Goal: Information Seeking & Learning: Find contact information

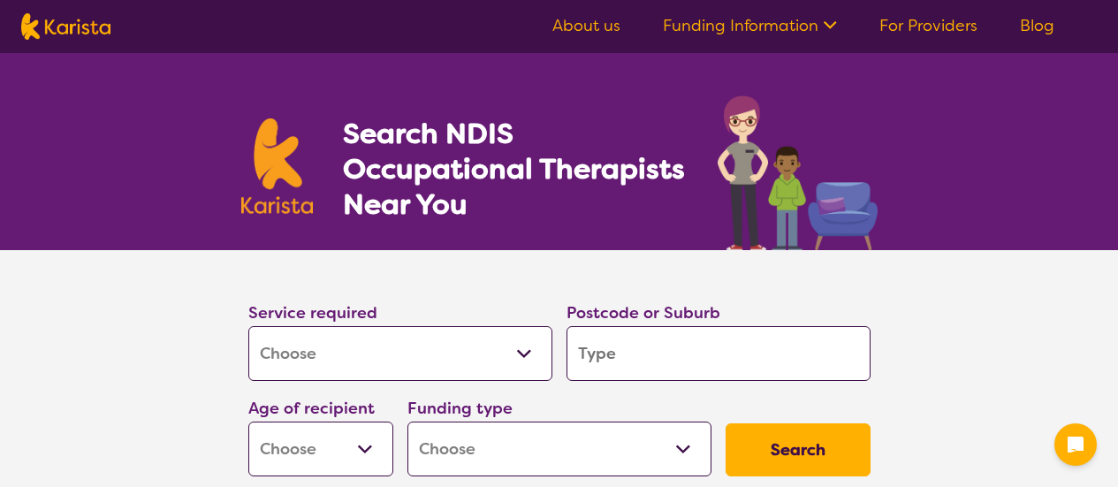
select select "[MEDICAL_DATA]"
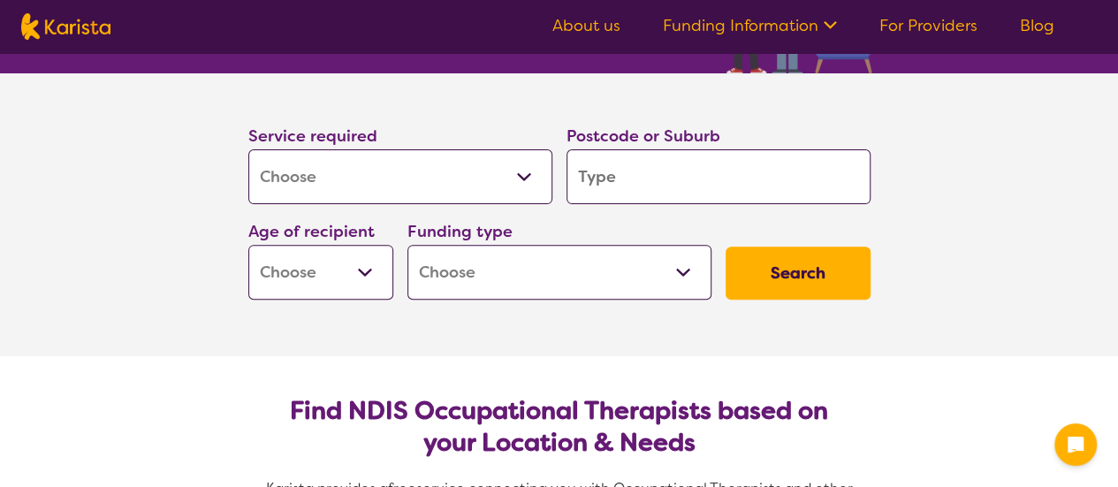
click at [626, 171] on input "search" at bounding box center [719, 176] width 304 height 55
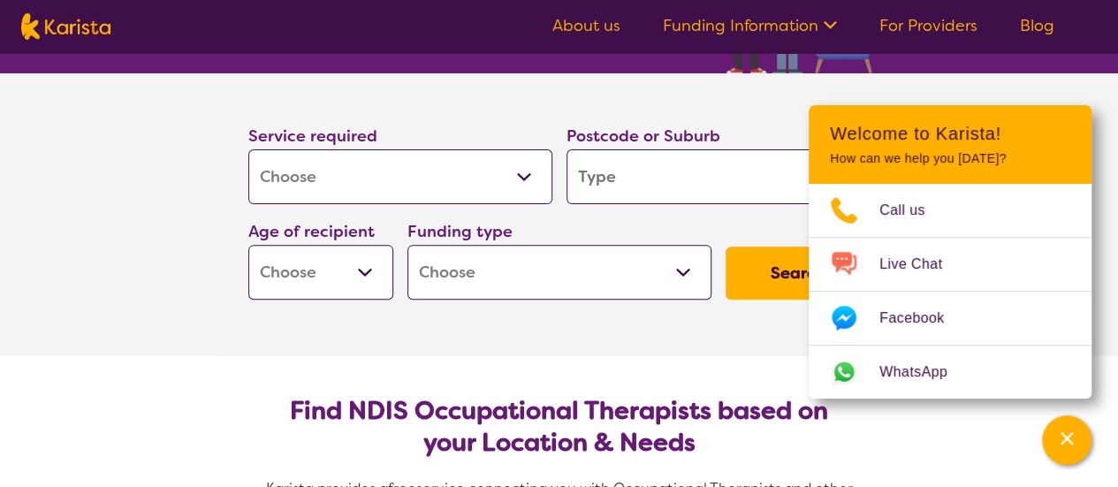
type input "2"
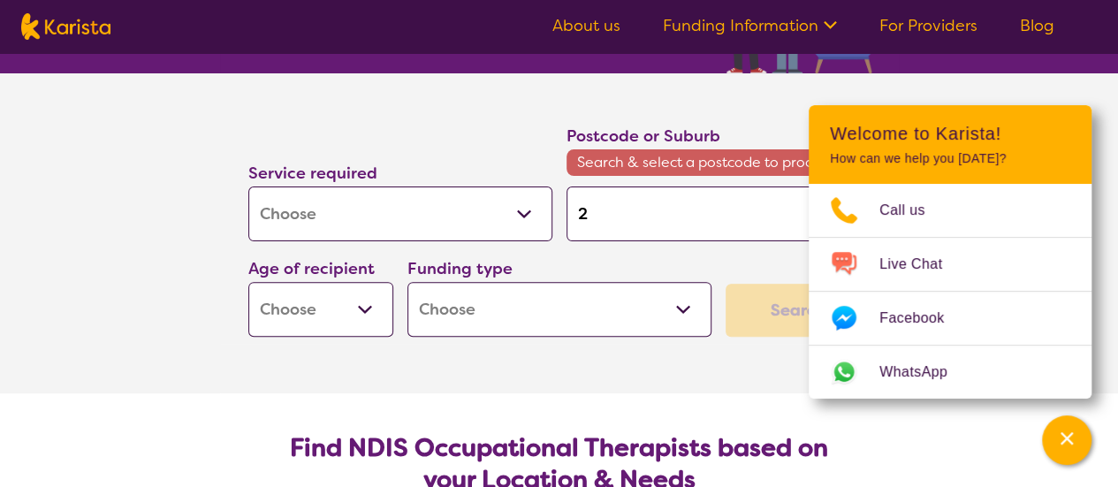
type input "22"
type input "226"
type input "2261"
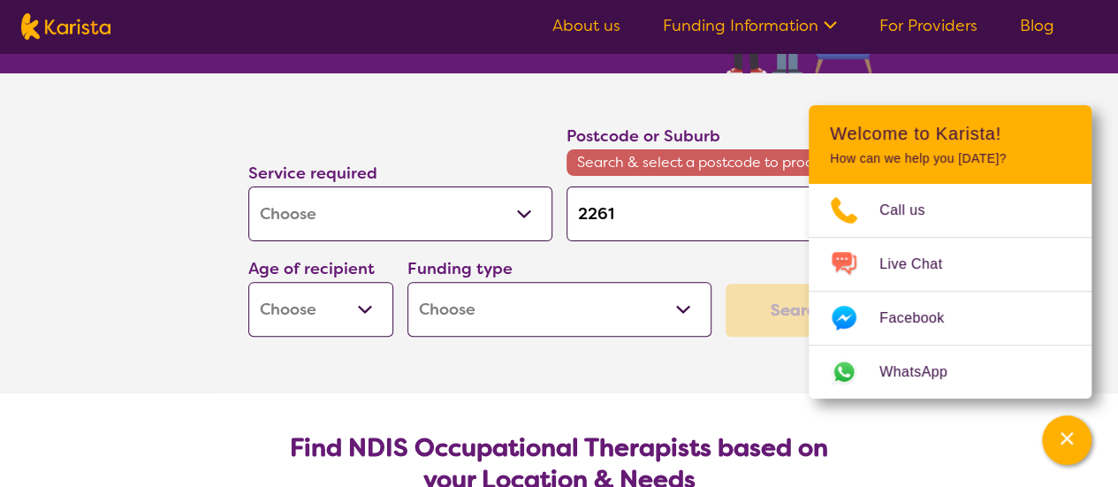
type input "2261"
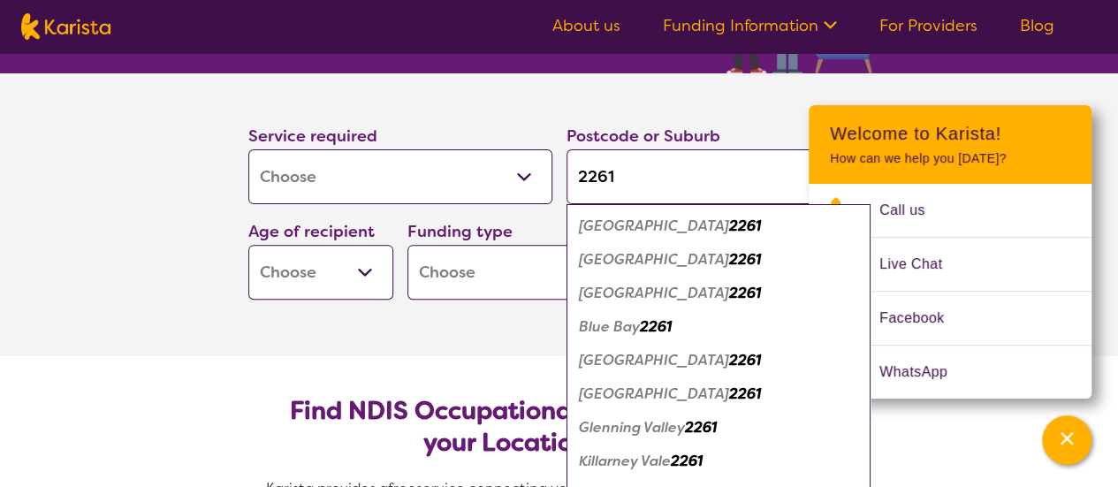
type input "2261"
click at [512, 271] on select "Home Care Package (HCP) National Disability Insurance Scheme (NDIS) I don't know" at bounding box center [559, 272] width 304 height 55
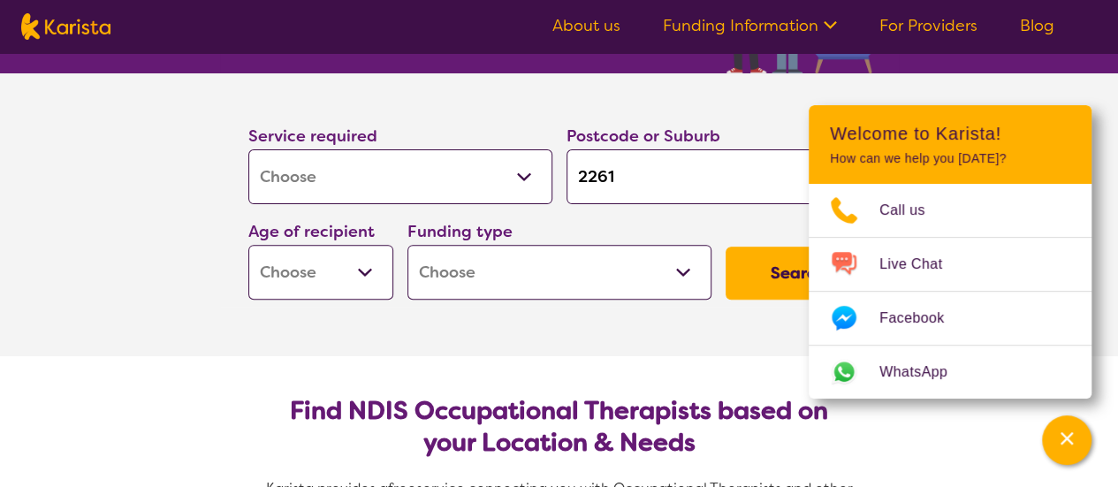
select select "NDIS"
click at [407, 245] on select "Home Care Package (HCP) National Disability Insurance Scheme (NDIS) I don't know" at bounding box center [559, 272] width 304 height 55
select select "NDIS"
click at [369, 270] on select "Early Childhood - 0 to 9 Child - 10 to 11 Adolescent - 12 to 17 Adult - 18 to 6…" at bounding box center [320, 272] width 145 height 55
select select "AD"
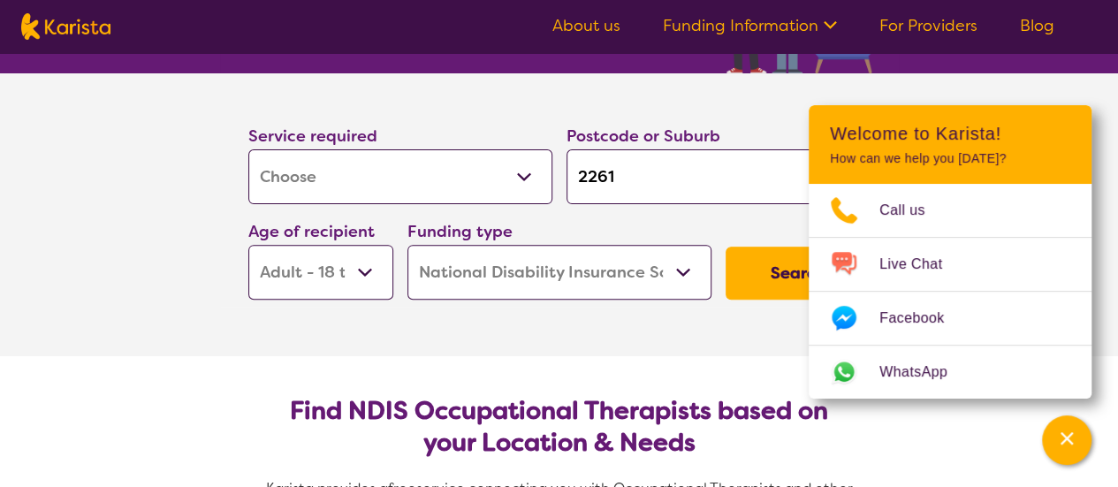
click at [248, 245] on select "Early Childhood - 0 to 9 Child - 10 to 11 Adolescent - 12 to 17 Adult - 18 to 6…" at bounding box center [320, 272] width 145 height 55
select select "AD"
click at [636, 333] on section "Service required Allied Health Assistant Assessment ([MEDICAL_DATA] or [MEDICAL…" at bounding box center [559, 214] width 707 height 283
click at [1115, 173] on section "Service required Allied Health Assistant Assessment ([MEDICAL_DATA] or [MEDICAL…" at bounding box center [559, 214] width 1118 height 283
click at [758, 274] on button "Search" at bounding box center [798, 273] width 145 height 53
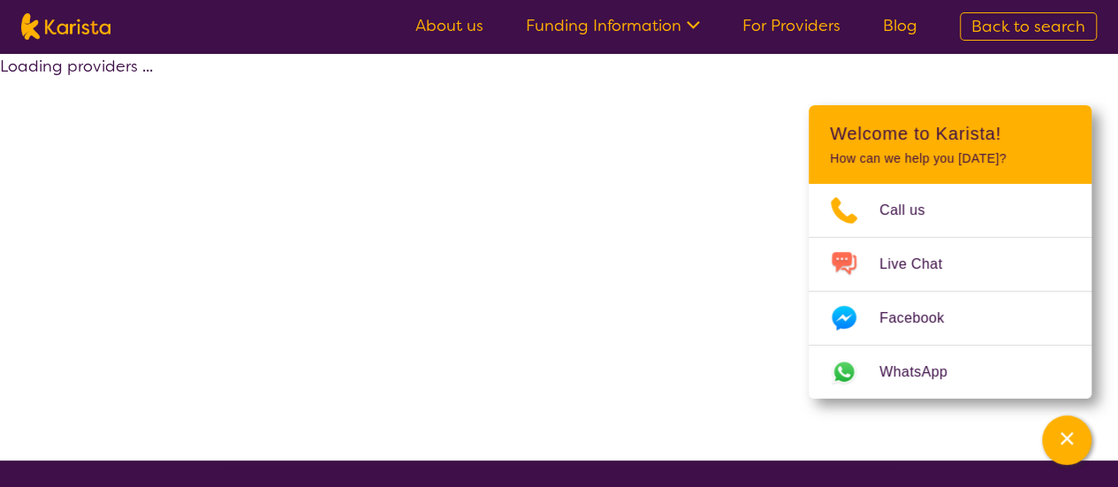
select select "by_score"
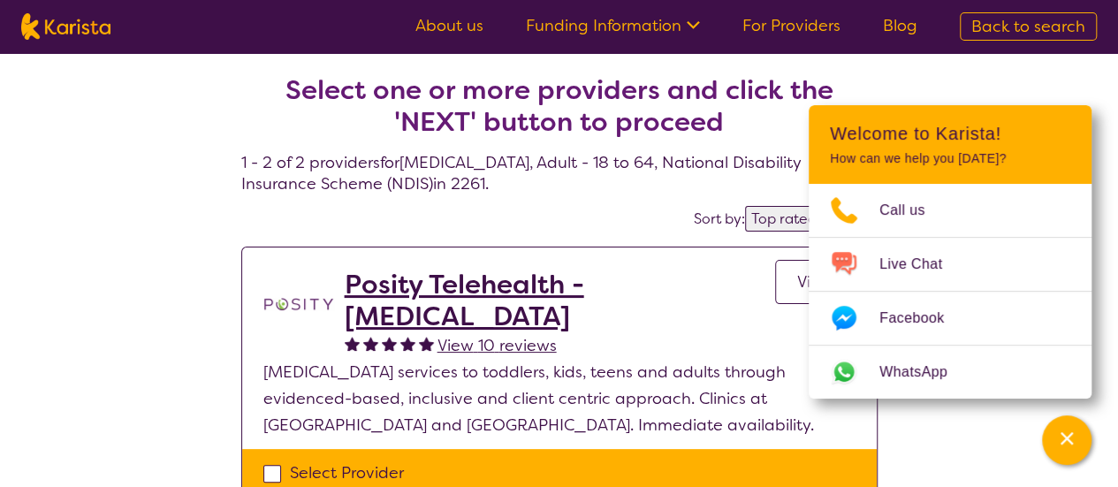
click at [115, 114] on div "Select one or more providers and click the 'NEXT' button to proceed 1 - 2 of 2 …" at bounding box center [559, 433] width 1118 height 761
click at [1067, 438] on icon "Channel Menu" at bounding box center [1067, 438] width 12 height 12
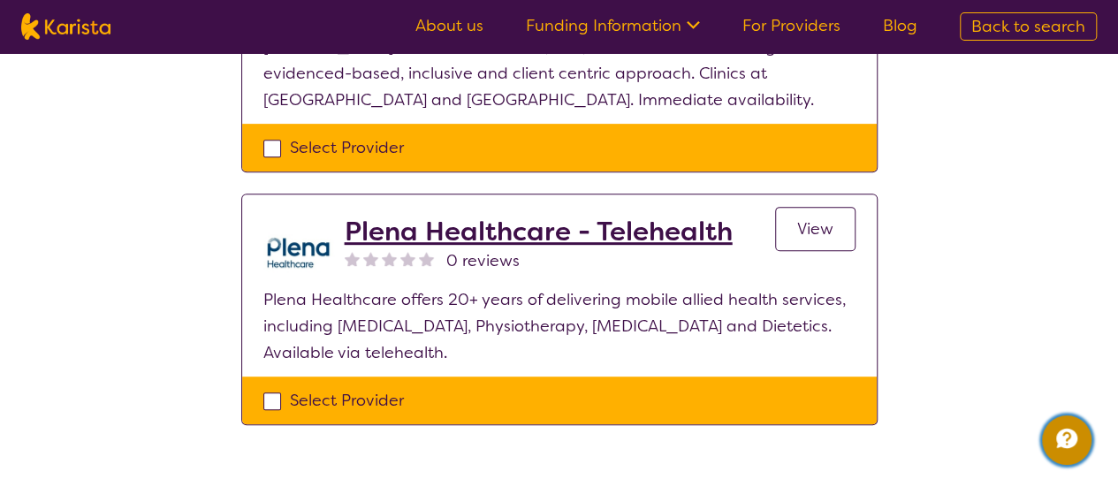
scroll to position [354, 0]
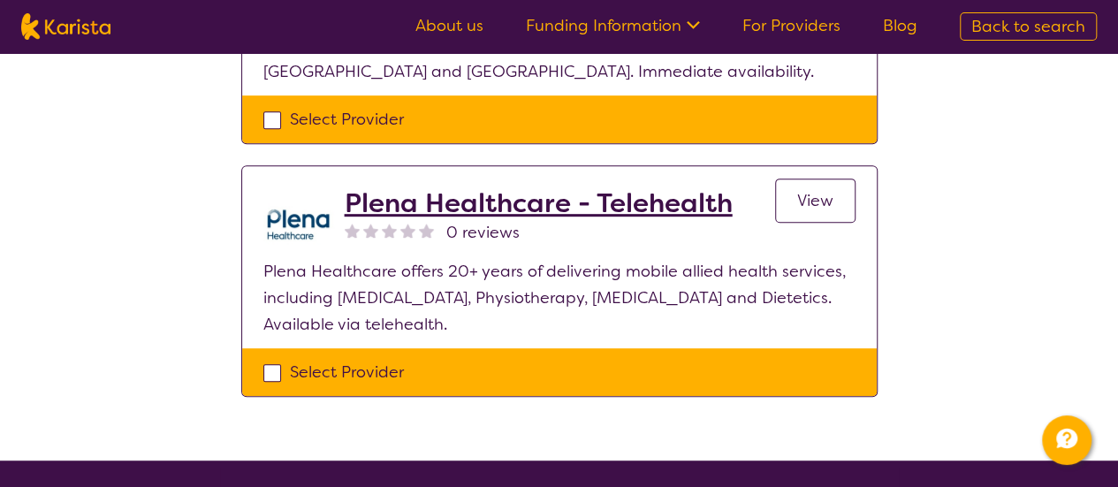
click at [845, 201] on link "View" at bounding box center [815, 201] width 80 height 44
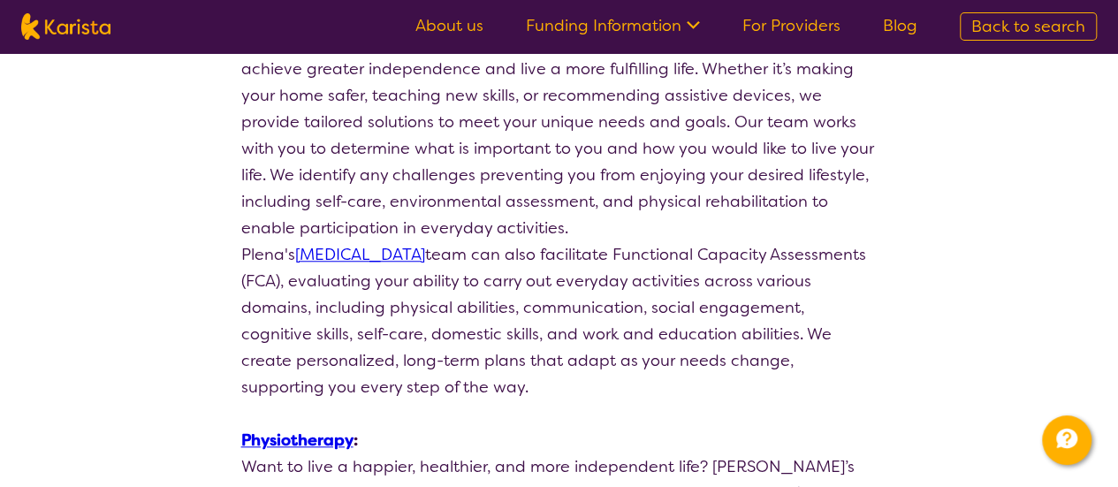
scroll to position [619, 0]
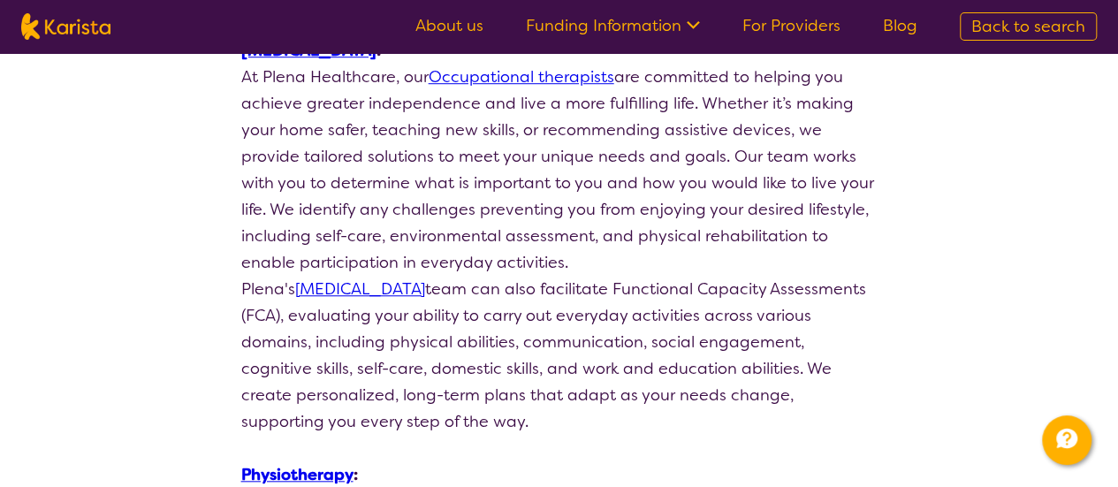
click at [425, 289] on link "[MEDICAL_DATA]" at bounding box center [360, 288] width 130 height 21
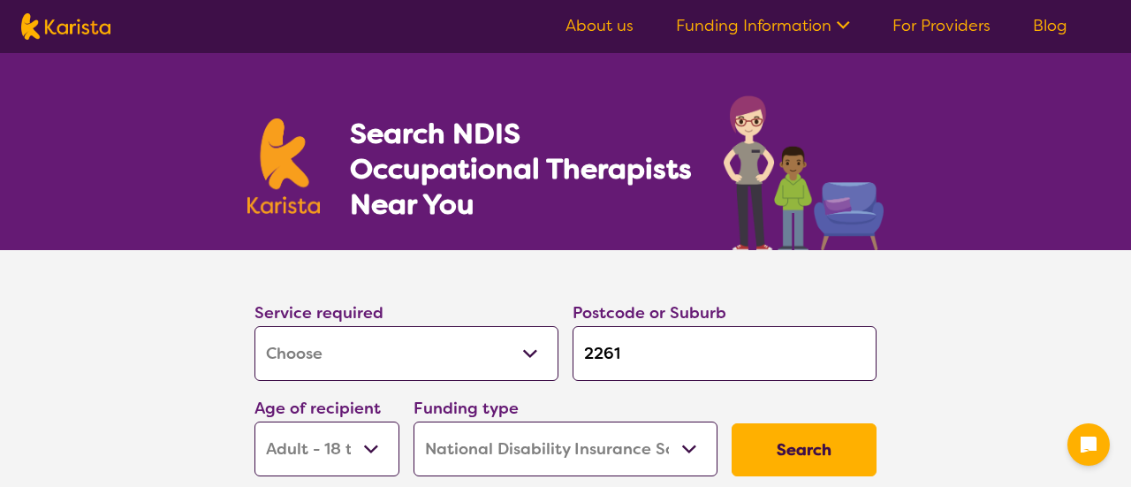
select select "[MEDICAL_DATA]"
select select "AD"
select select "NDIS"
select select "[MEDICAL_DATA]"
select select "AD"
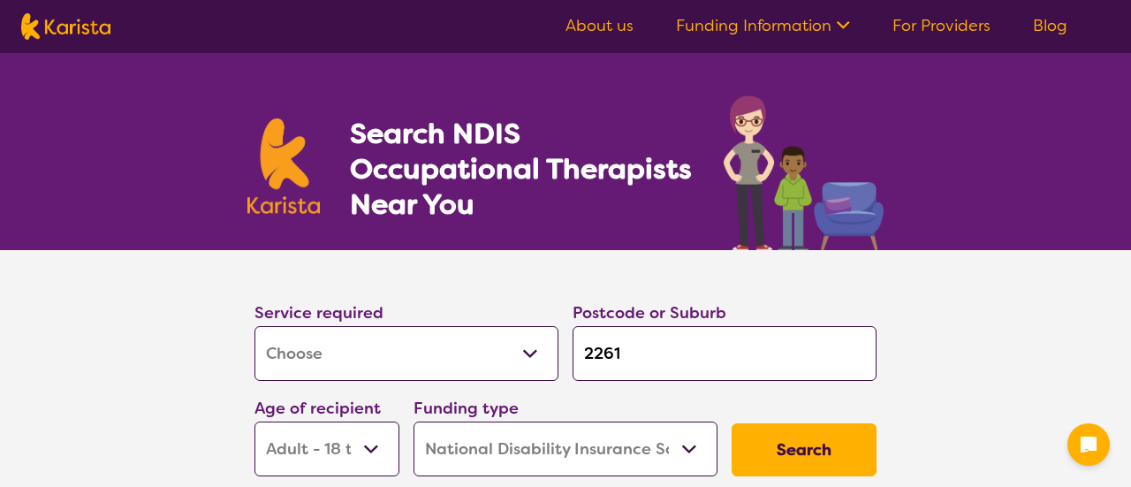
select select "NDIS"
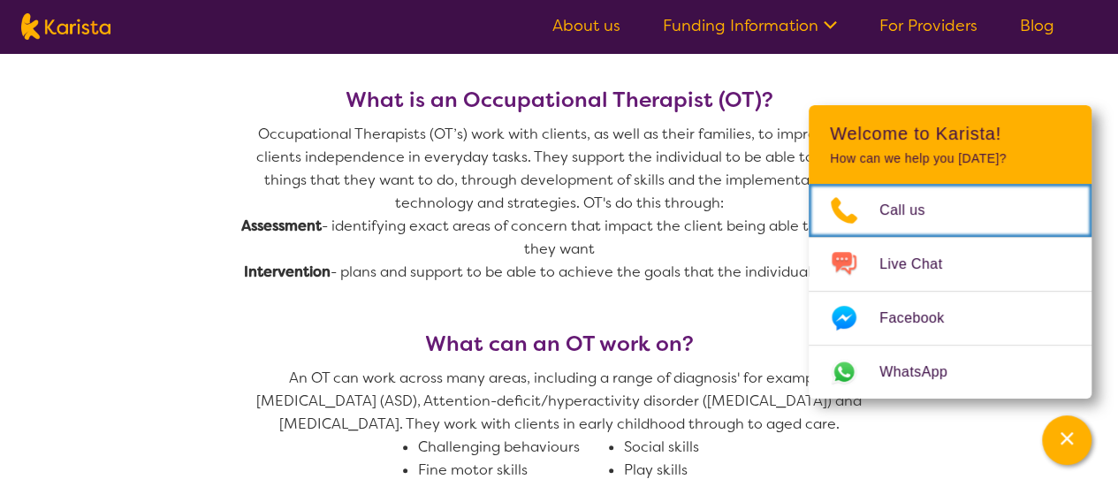
scroll to position [707, 0]
